Goal: Check status: Check status

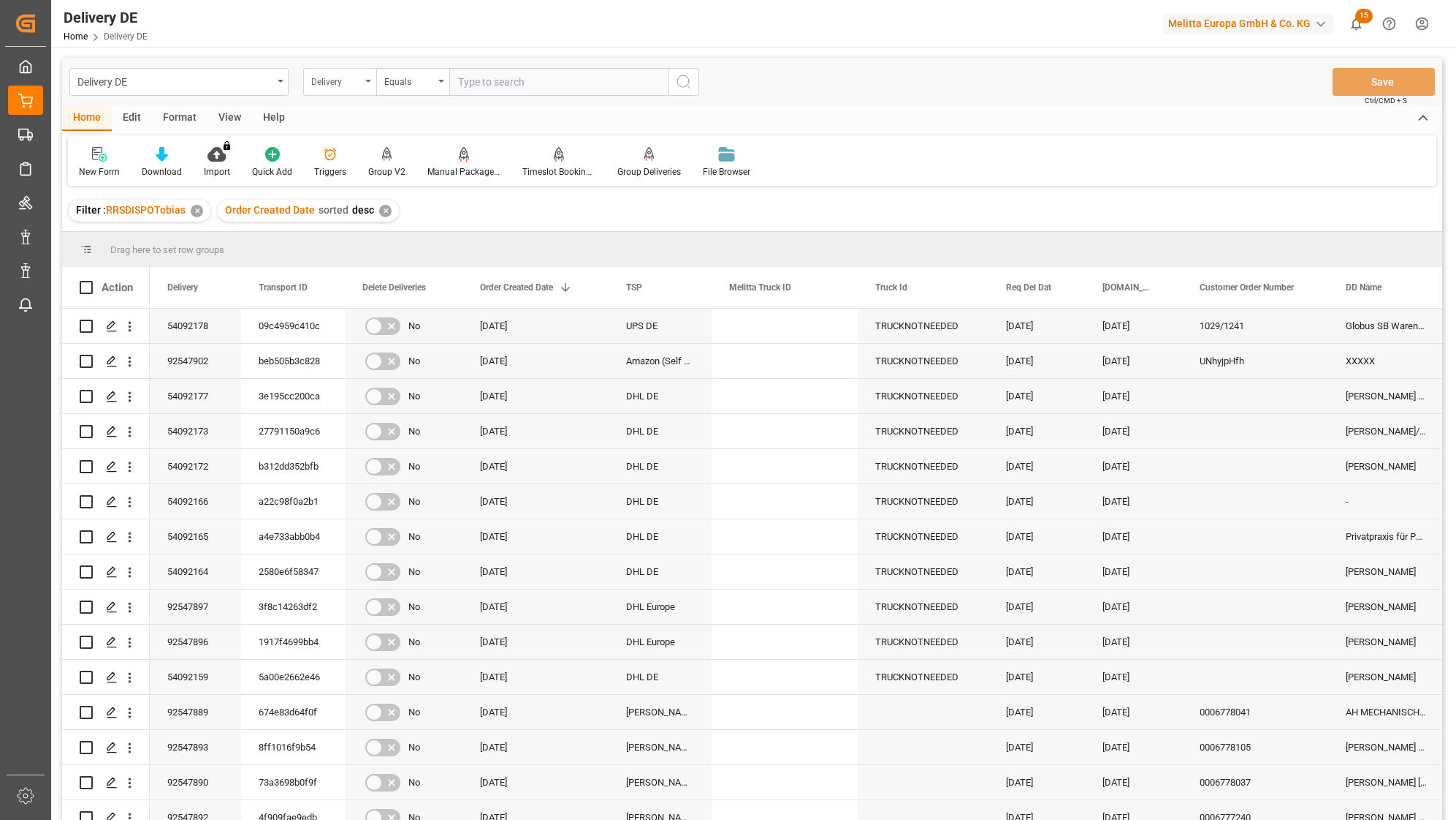
click at [326, 79] on div "Delivery" at bounding box center [335, 79] width 49 height 17
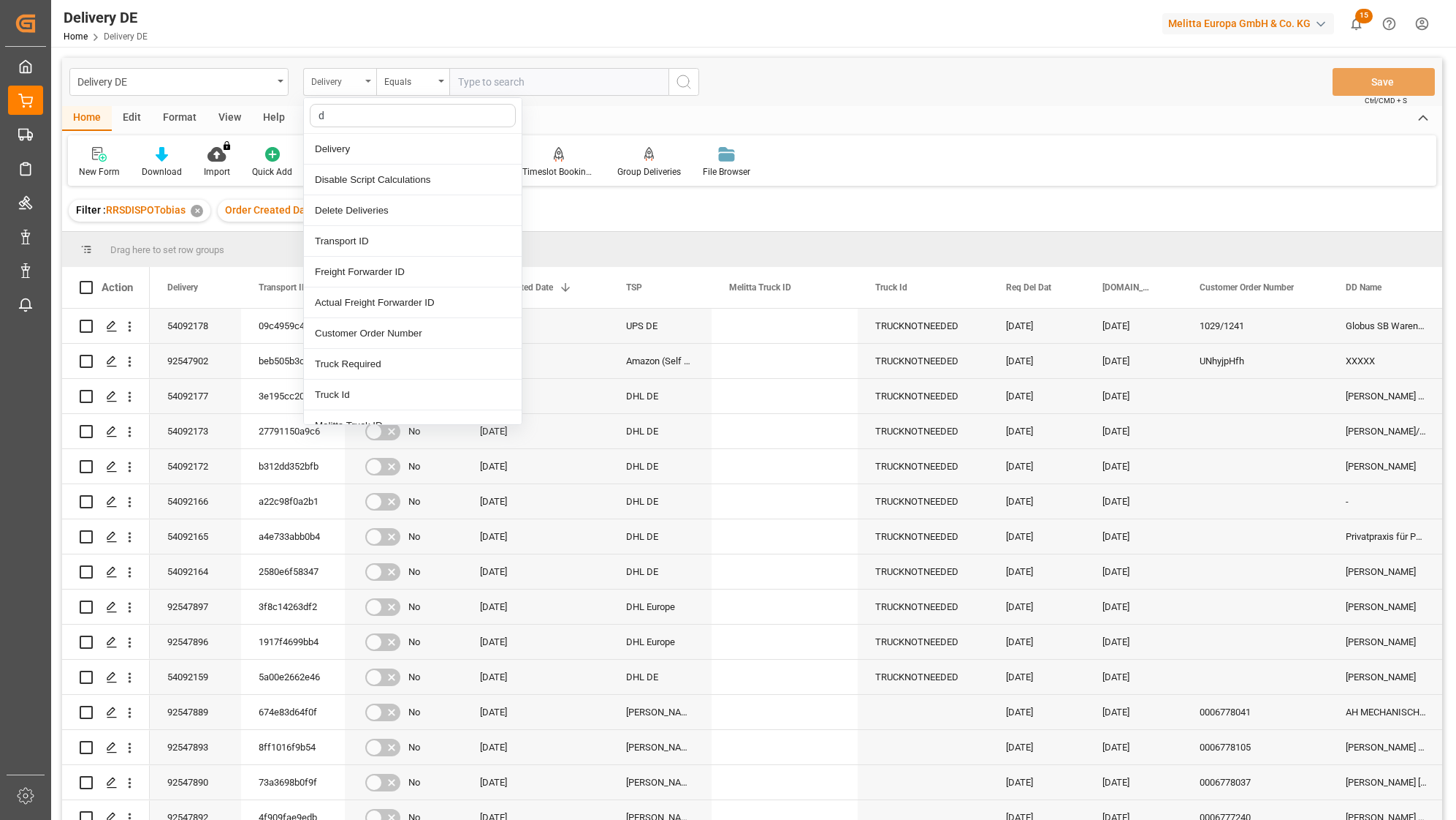
type input "dd"
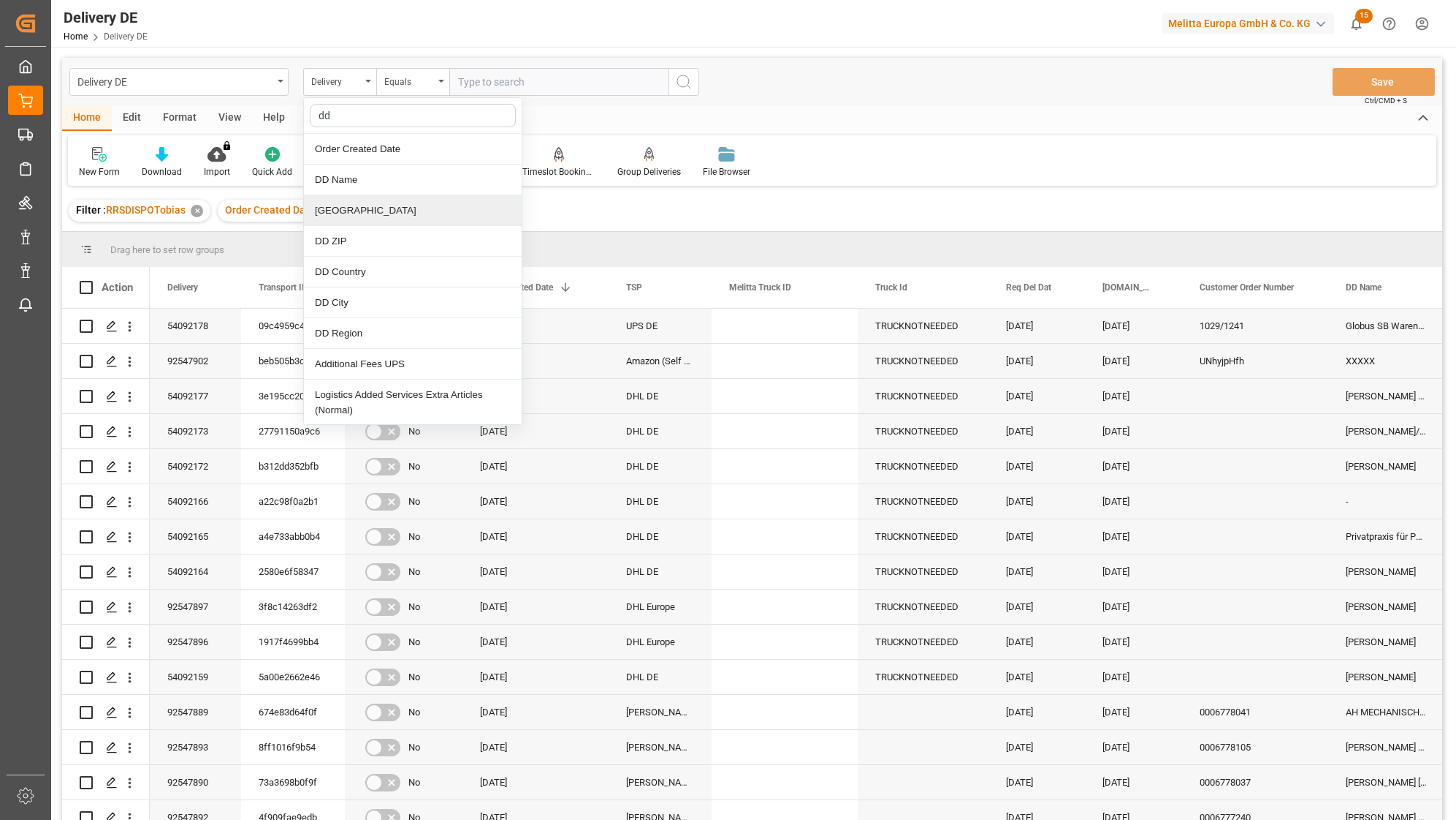
click at [355, 200] on div "[GEOGRAPHIC_DATA]" at bounding box center [412, 211] width 218 height 31
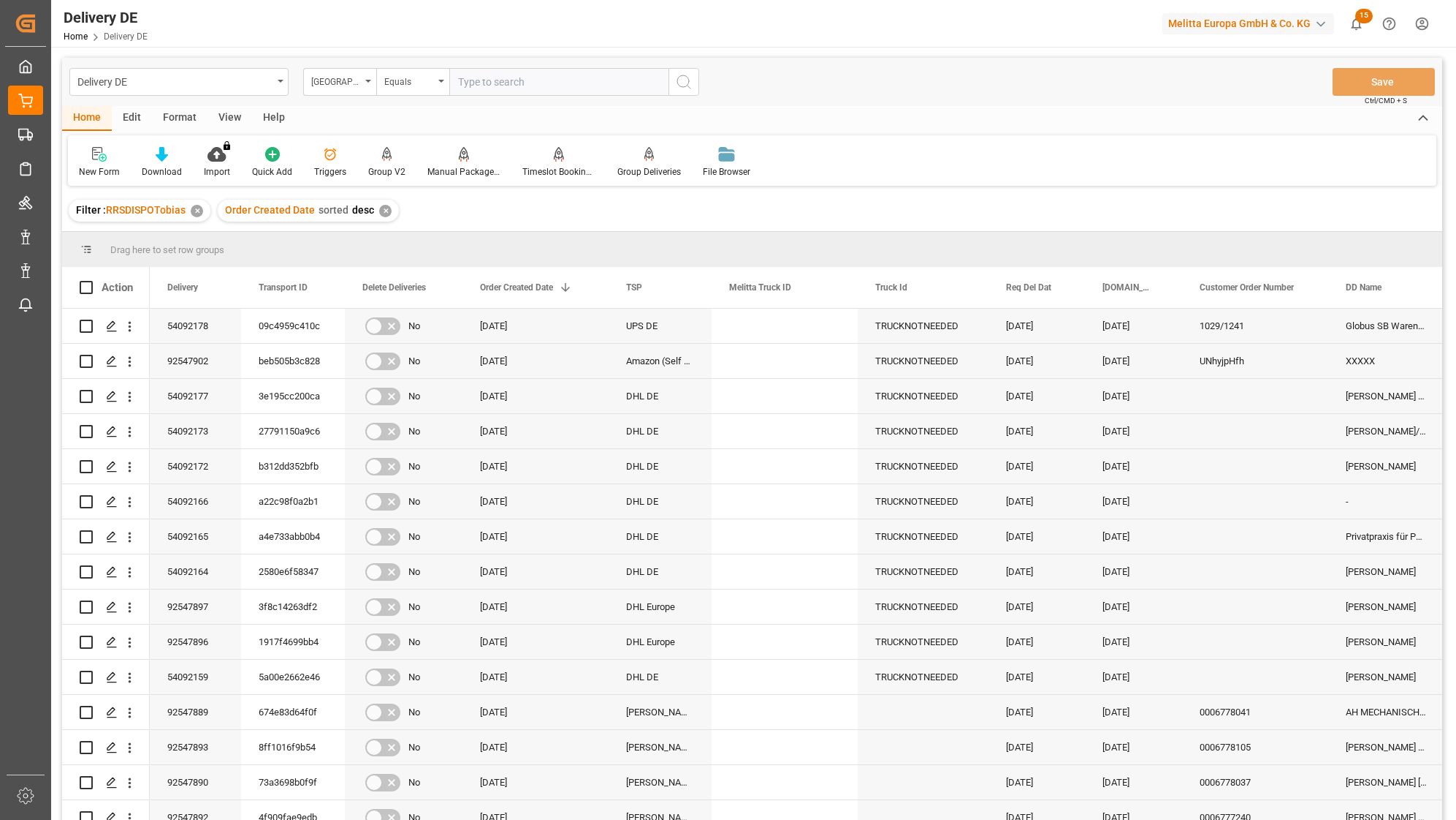
click at [500, 94] on input "text" at bounding box center [559, 82] width 219 height 28
paste input "Im neuen [PERSON_NAME] 14"
type input "Im neuen [PERSON_NAME] 14"
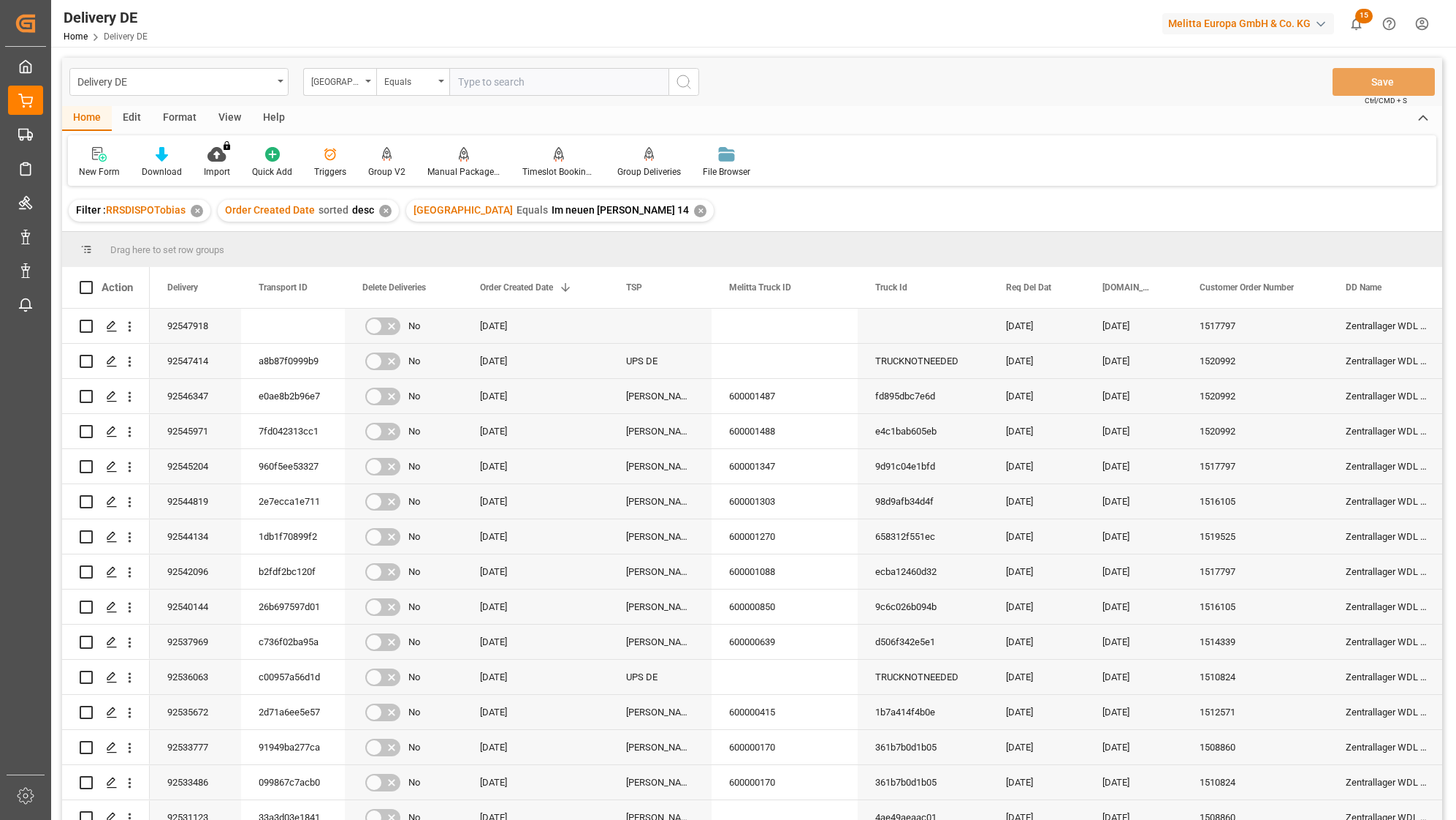
click at [828, 77] on div "Delivery DE DD Street Equals Save Ctrl/CMD + S" at bounding box center [752, 82] width 1381 height 49
click at [219, 318] on div "92547918" at bounding box center [195, 326] width 92 height 34
